Goal: Information Seeking & Learning: Learn about a topic

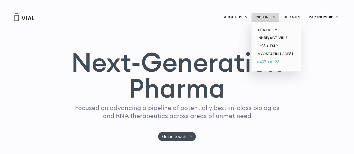
click at [273, 62] on link "α4β7 x IL-23" at bounding box center [276, 62] width 45 height 8
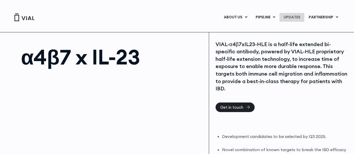
click at [293, 15] on link "UPDATES" at bounding box center [292, 17] width 25 height 9
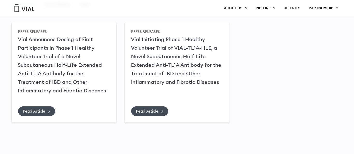
scroll to position [56, 0]
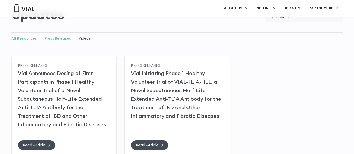
click at [55, 38] on link "Press Releases" at bounding box center [58, 38] width 26 height 5
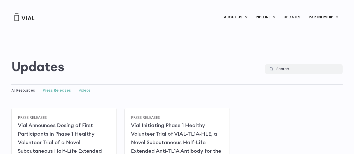
click at [82, 89] on link "Videos" at bounding box center [85, 90] width 12 height 5
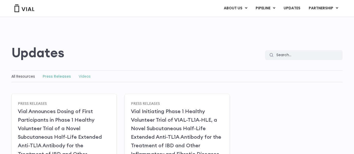
scroll to position [31, 0]
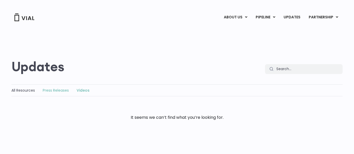
click at [52, 88] on link "Press Releases" at bounding box center [56, 90] width 26 height 5
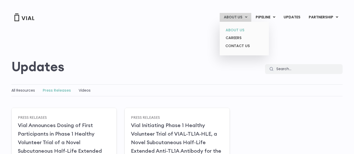
click at [240, 30] on link "ABOUT US" at bounding box center [244, 30] width 45 height 8
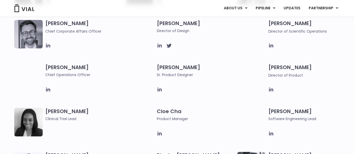
scroll to position [370, 0]
